Goal: Transaction & Acquisition: Purchase product/service

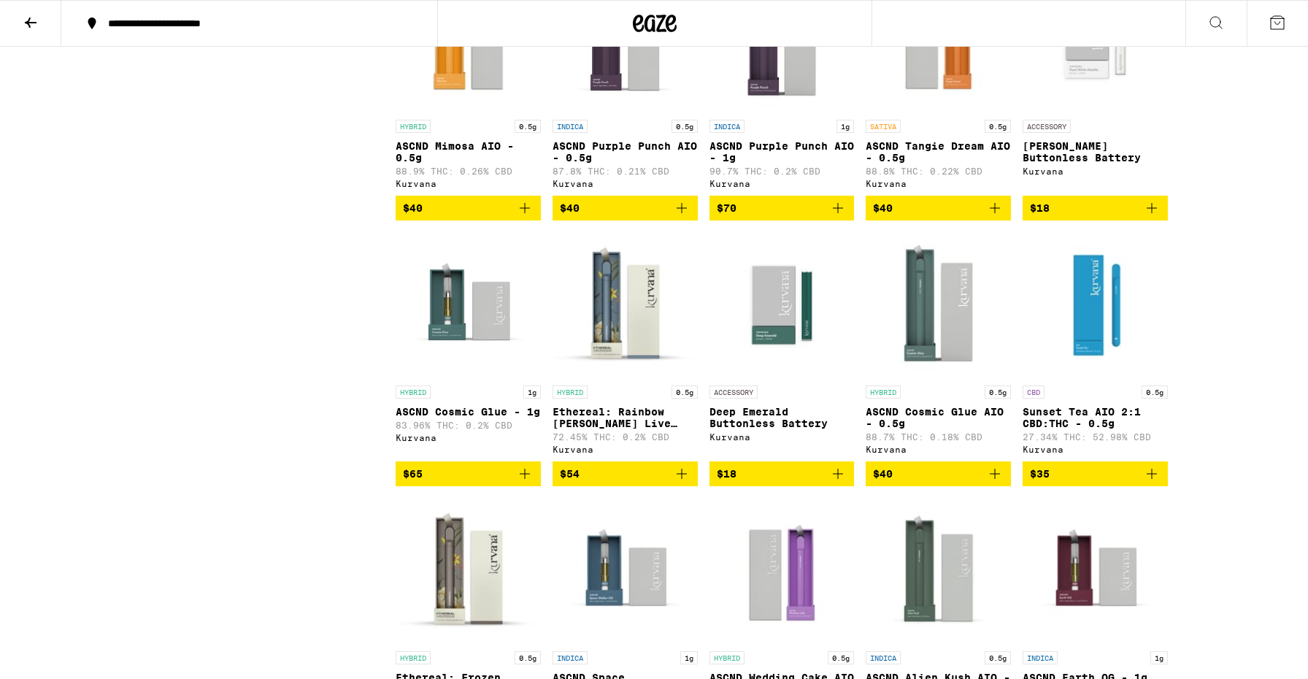
scroll to position [1764, 0]
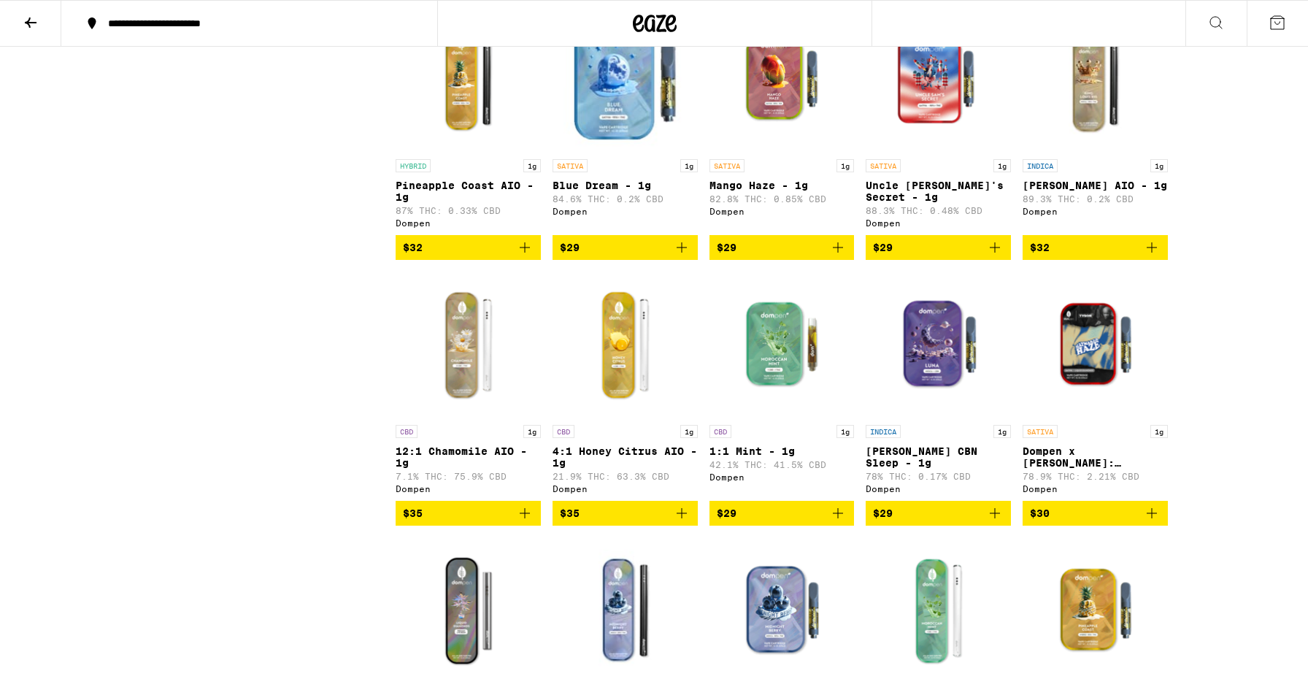
scroll to position [732, 0]
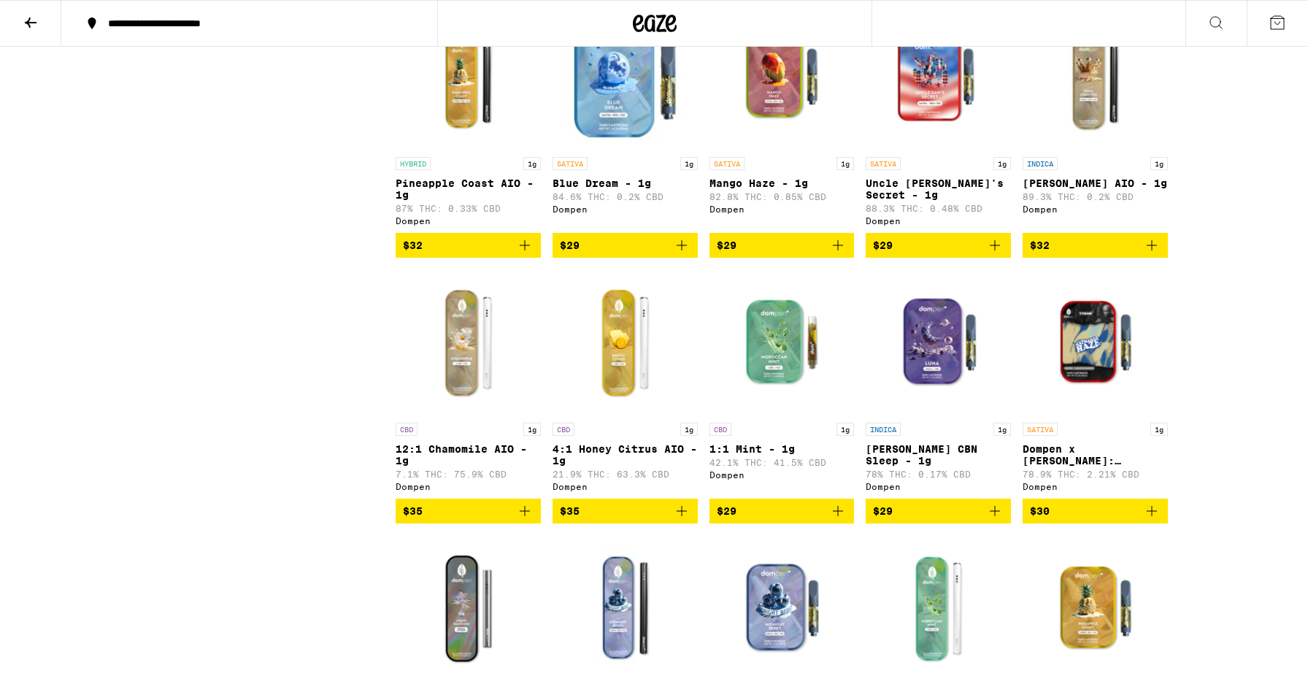
click at [628, 365] on img "Open page for 4:1 Honey Citrus AIO - 1g from Dompen" at bounding box center [625, 342] width 145 height 146
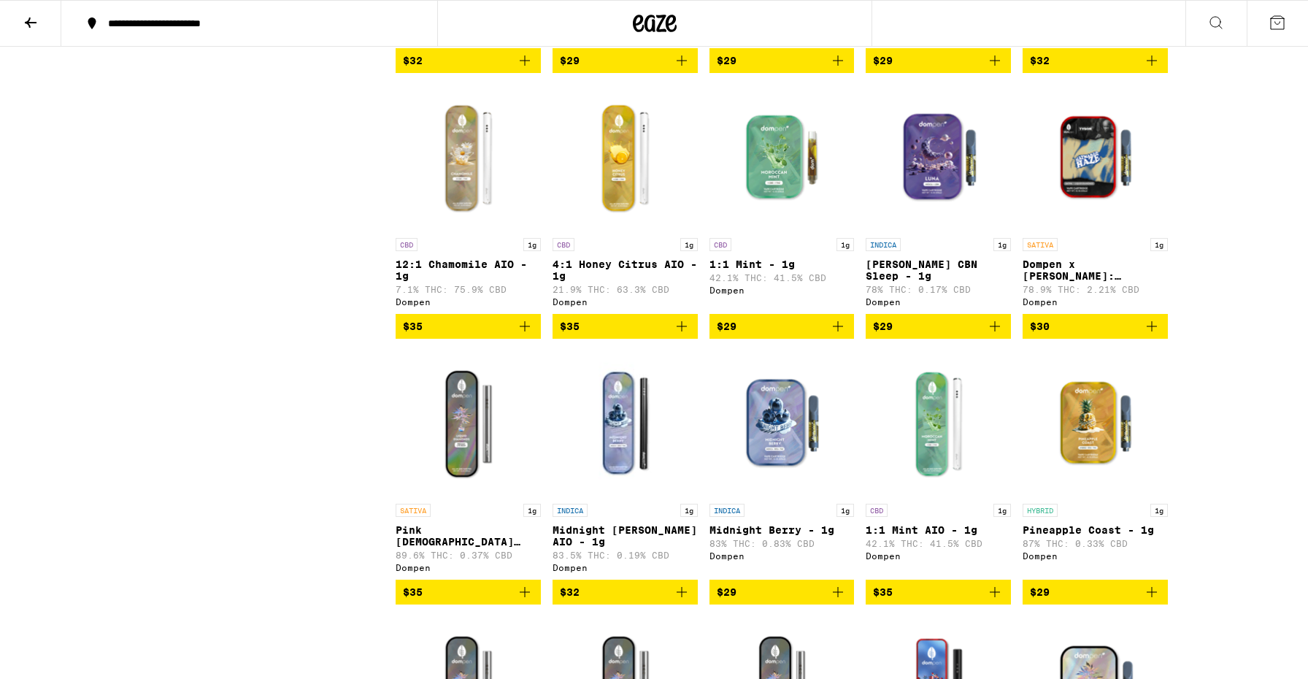
scroll to position [702, 0]
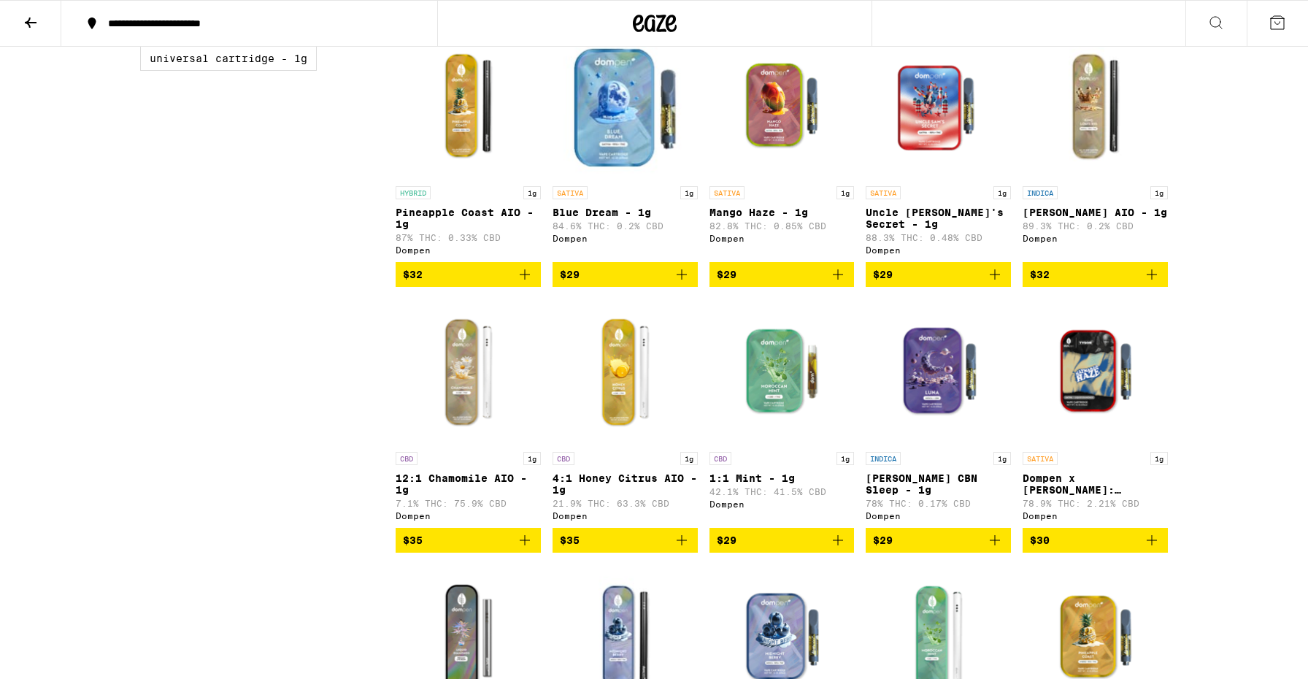
click at [478, 366] on img "Open page for 12:1 Chamomile AIO - 1g from Dompen" at bounding box center [468, 372] width 145 height 146
